Goal: Transaction & Acquisition: Book appointment/travel/reservation

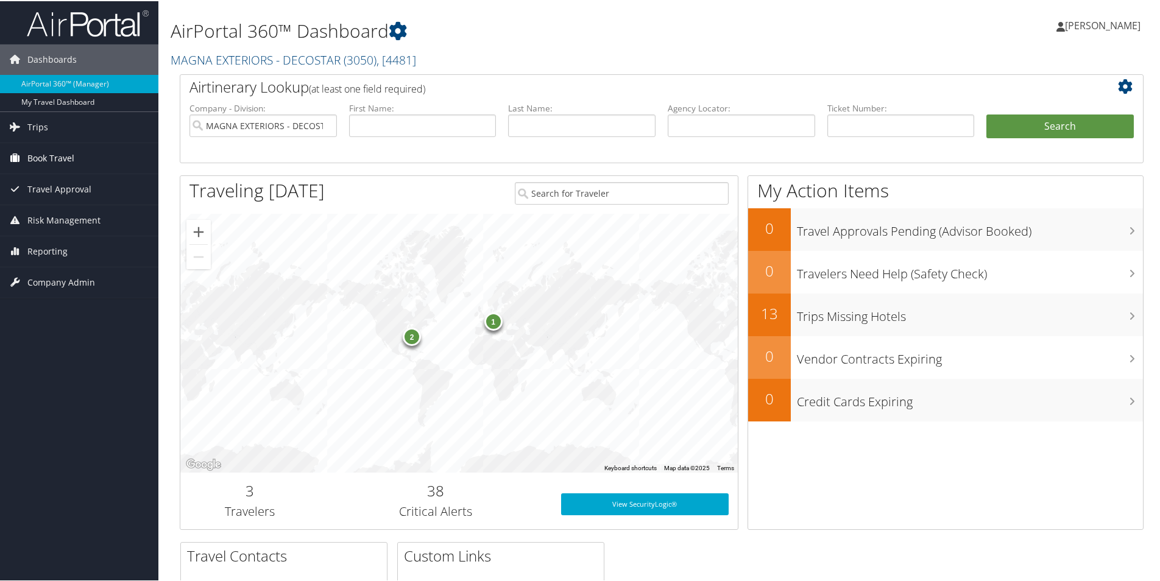
click at [57, 157] on span "Book Travel" at bounding box center [50, 157] width 47 height 30
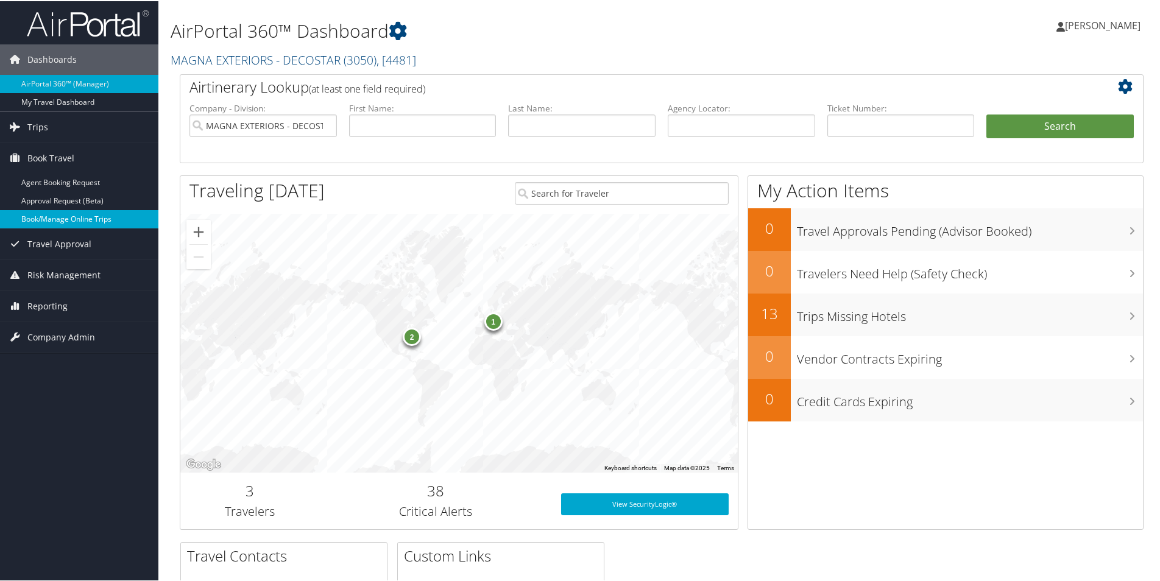
click at [94, 216] on link "Book/Manage Online Trips" at bounding box center [79, 218] width 158 height 18
